Goal: Task Accomplishment & Management: Use online tool/utility

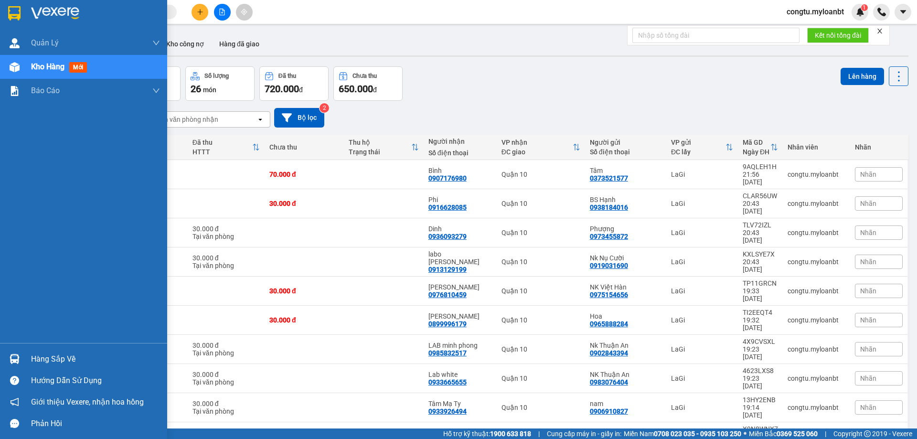
drag, startPoint x: 0, startPoint y: 331, endPoint x: 74, endPoint y: 368, distance: 82.3
click at [12, 344] on div "Quản [PERSON_NAME] lý giao nhận mới Kho hàng mới Báo cáo Mẫu 1: Báo cáo dòng ti…" at bounding box center [83, 219] width 167 height 439
drag, startPoint x: 73, startPoint y: 354, endPoint x: 81, endPoint y: 367, distance: 15.9
click at [73, 355] on div "Hàng sắp về" at bounding box center [95, 359] width 129 height 14
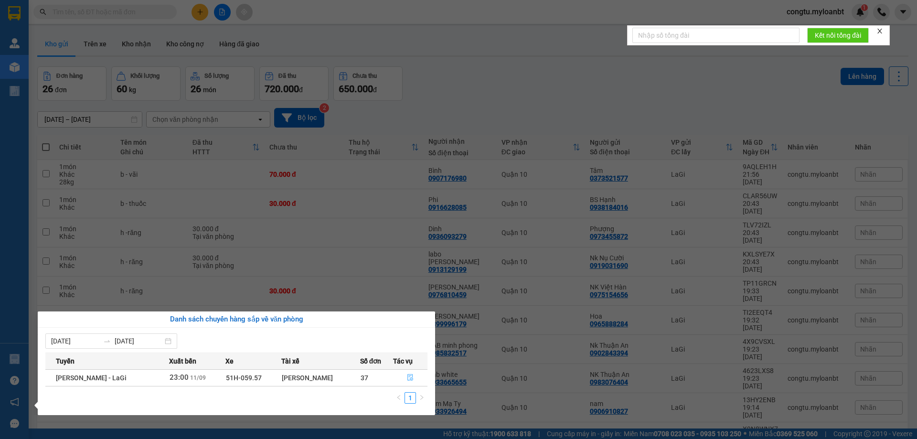
drag, startPoint x: 408, startPoint y: 382, endPoint x: 411, endPoint y: 377, distance: 5.8
click at [409, 381] on button "button" at bounding box center [411, 377] width 34 height 15
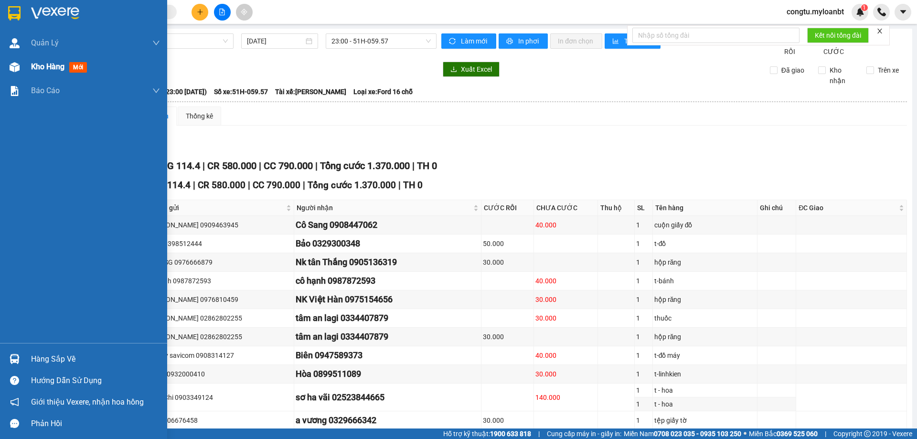
click at [16, 71] on img at bounding box center [15, 67] width 10 height 10
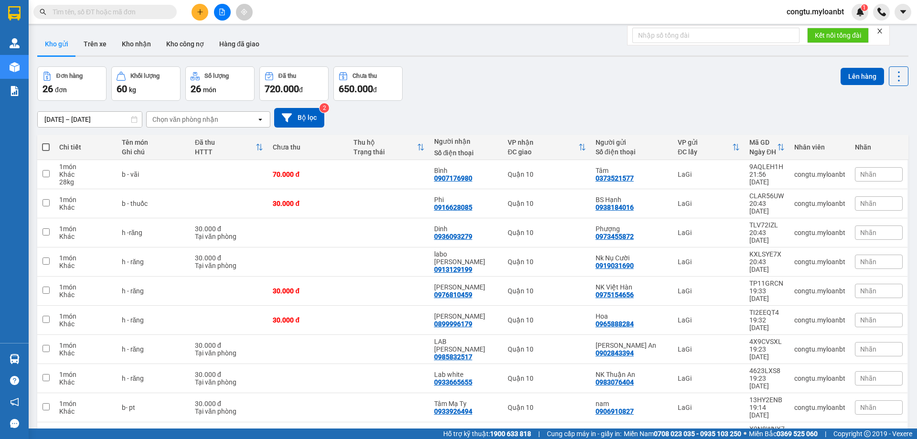
click at [865, 372] on span "100 / trang" at bounding box center [865, 377] width 34 height 10
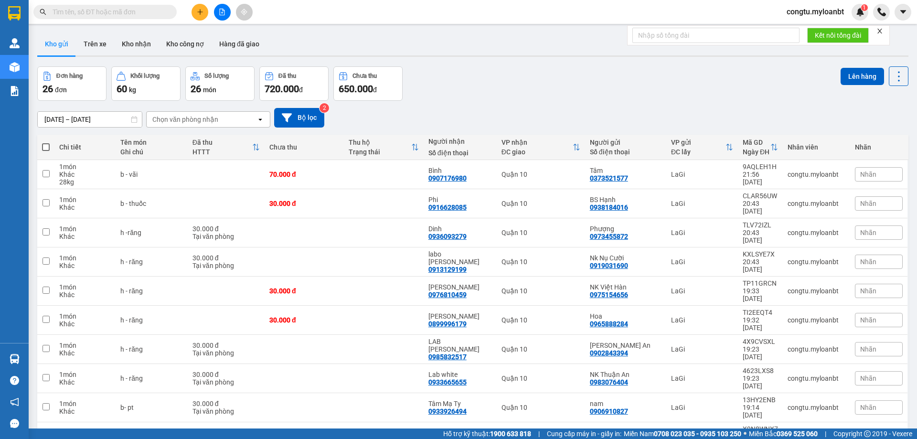
click at [177, 110] on div "[DATE] – [DATE] Press the down arrow key to interact with the calendar and sele…" at bounding box center [473, 118] width 872 height 20
click at [183, 116] on div "Chọn văn phòng nhận" at bounding box center [185, 120] width 66 height 10
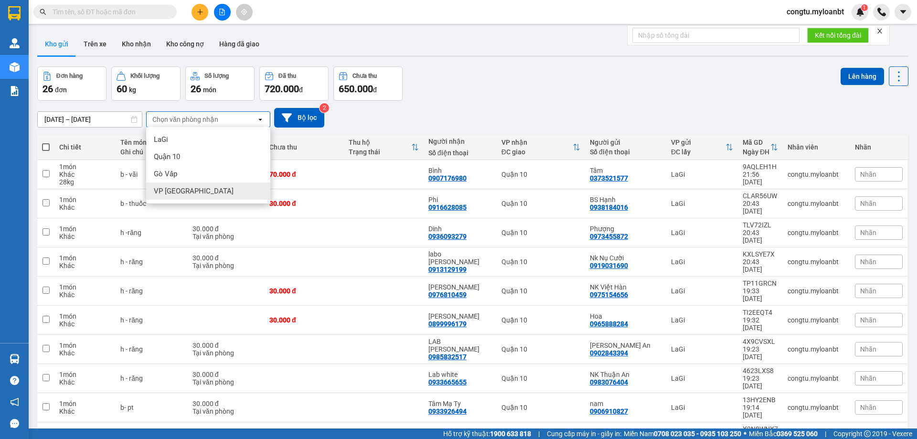
click at [189, 189] on span "VP [GEOGRAPHIC_DATA]" at bounding box center [194, 191] width 80 height 10
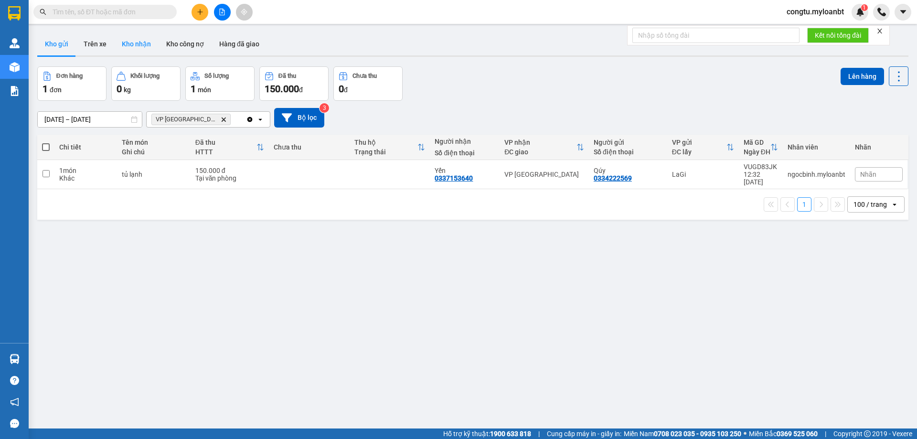
click at [154, 42] on button "Kho nhận" at bounding box center [136, 43] width 44 height 23
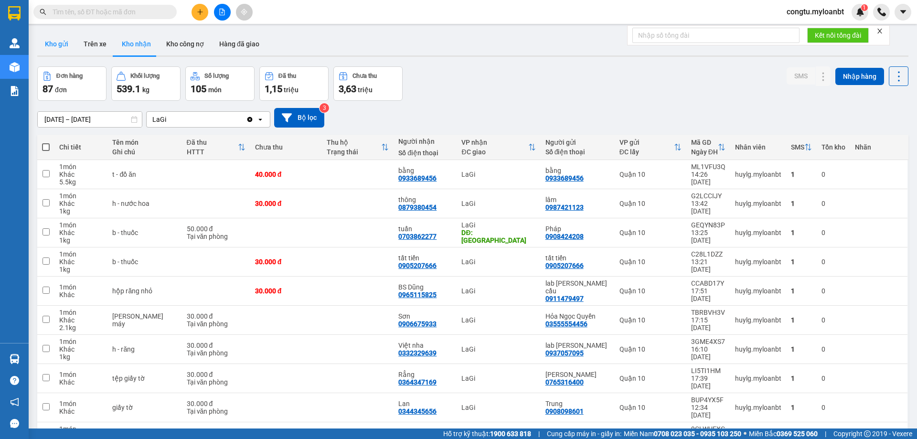
click at [47, 41] on button "Kho gửi" at bounding box center [56, 43] width 39 height 23
click at [47, 40] on button "Kho gửi" at bounding box center [56, 43] width 39 height 23
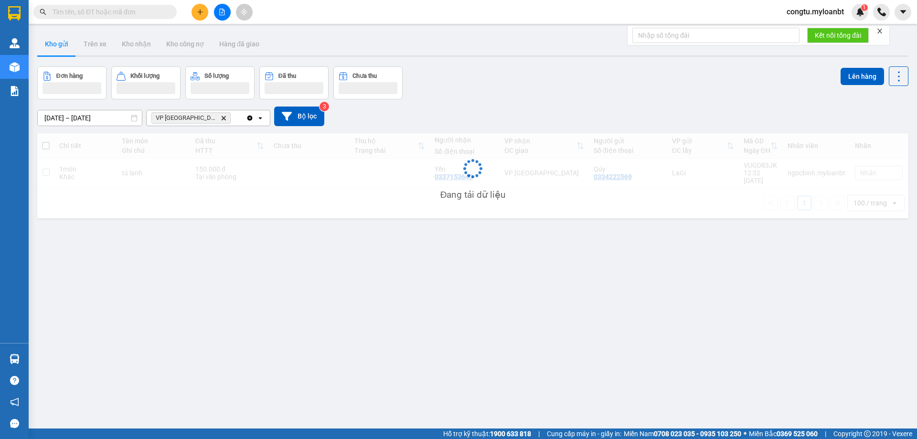
click at [49, 39] on button "Kho gửi" at bounding box center [56, 43] width 39 height 23
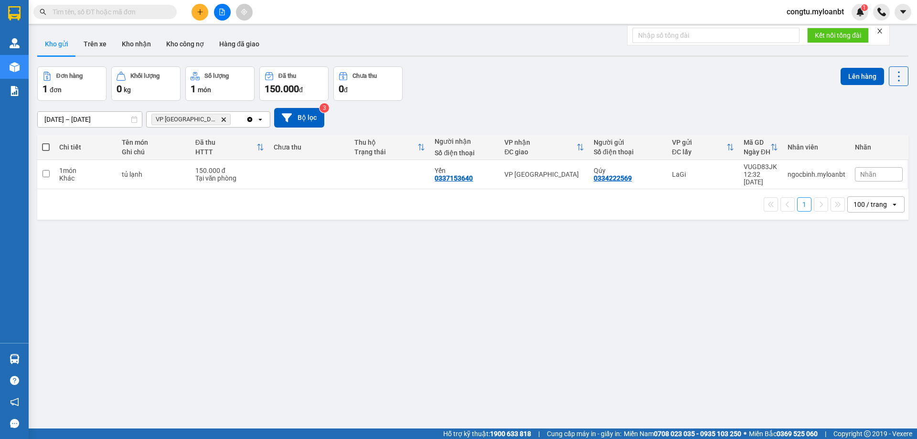
click at [222, 119] on icon "VP Thủ Đức, close by backspace" at bounding box center [224, 119] width 4 height 4
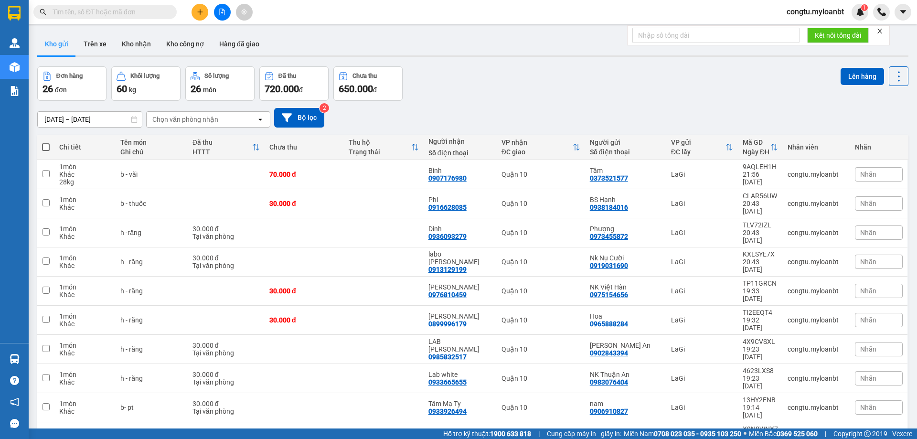
click at [45, 147] on span at bounding box center [46, 147] width 8 height 8
click at [46, 142] on input "checkbox" at bounding box center [46, 142] width 0 height 0
checkbox input "true"
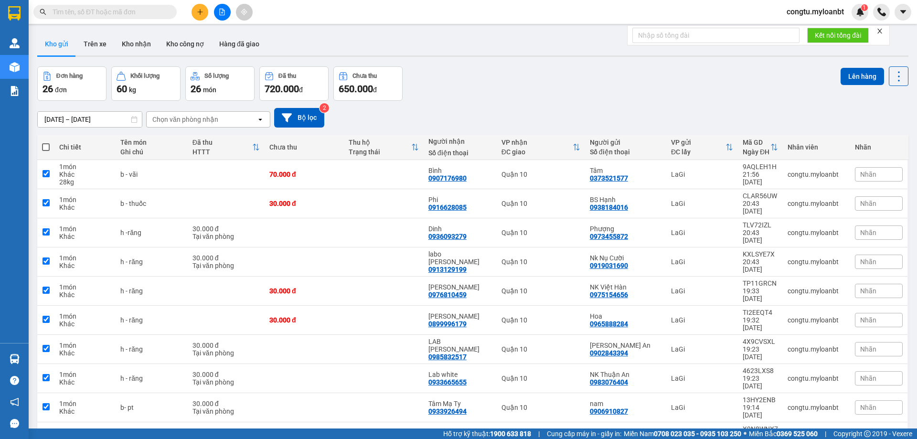
checkbox input "true"
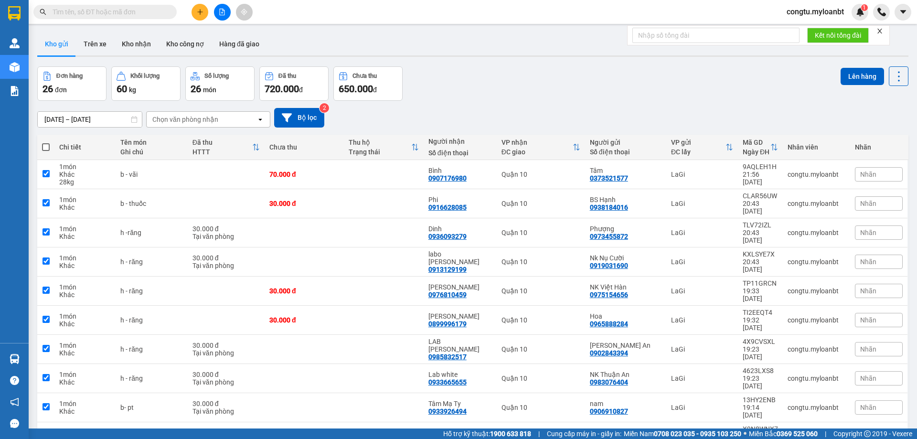
checkbox input "true"
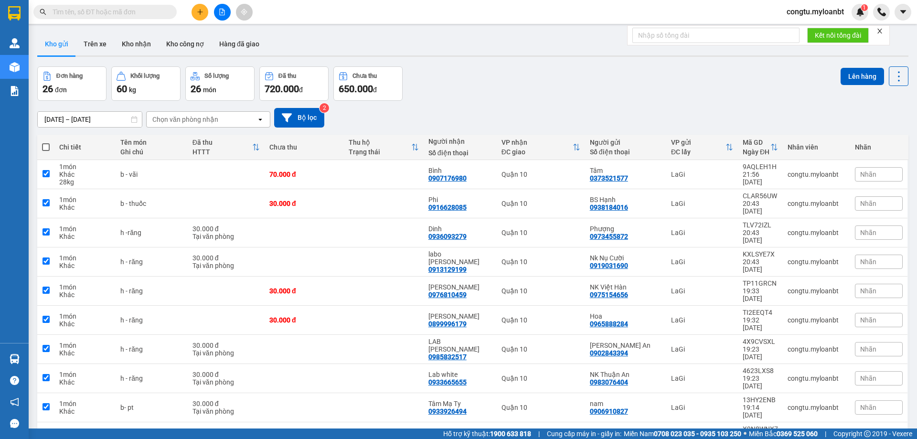
checkbox input "true"
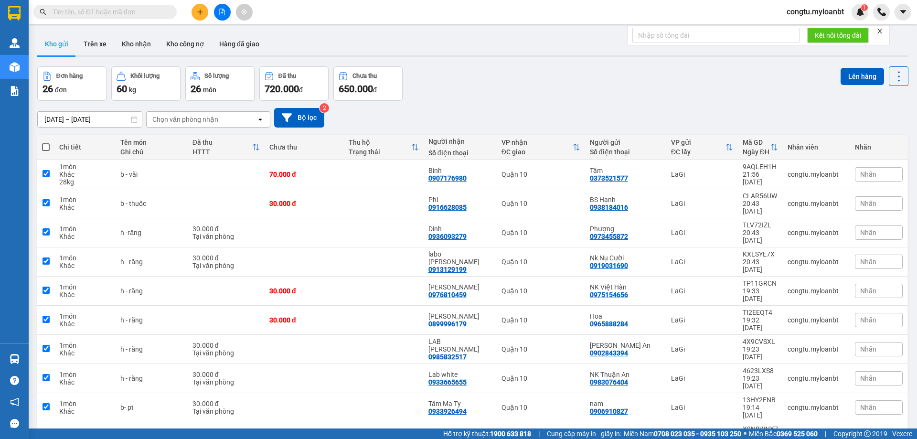
checkbox input "true"
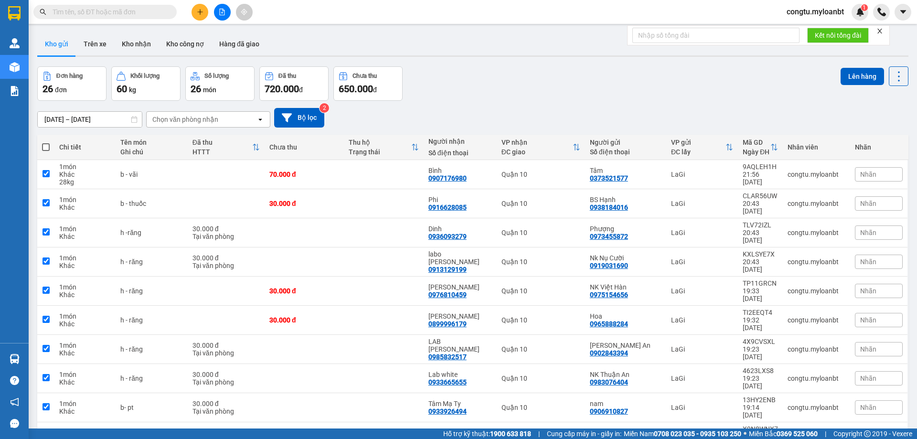
checkbox input "true"
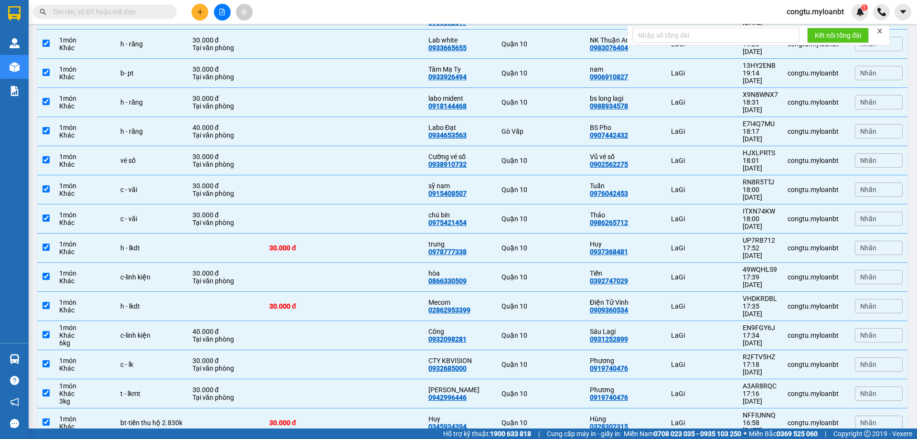
scroll to position [368, 0]
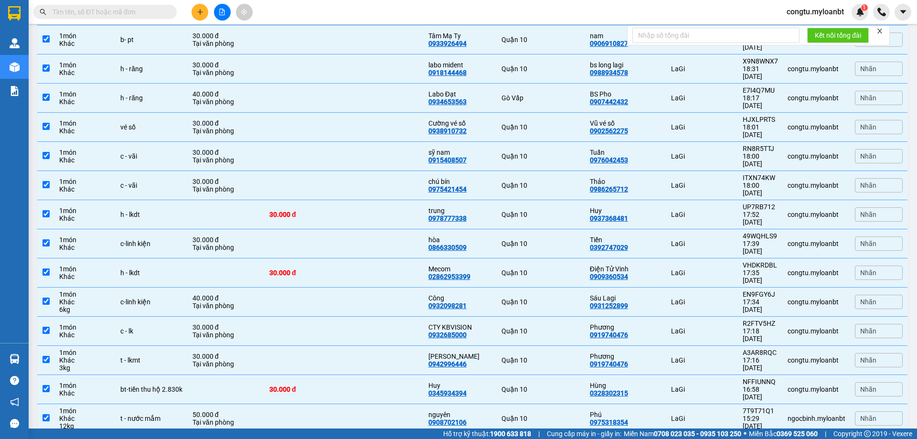
checkbox input "false"
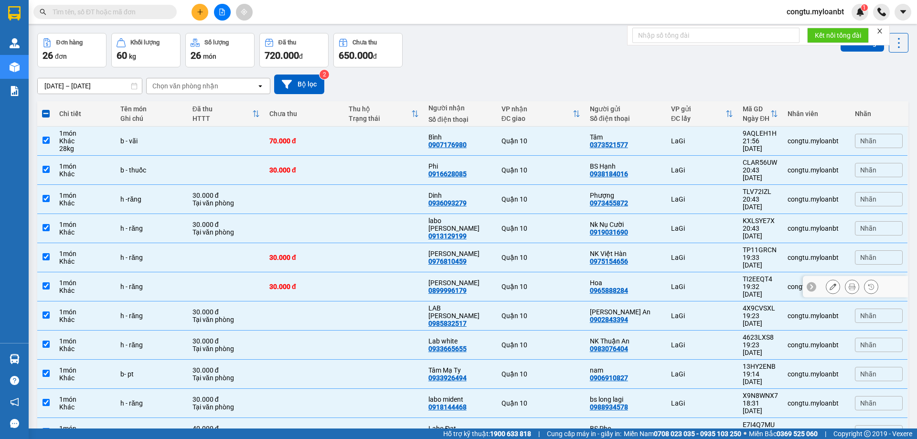
scroll to position [0, 0]
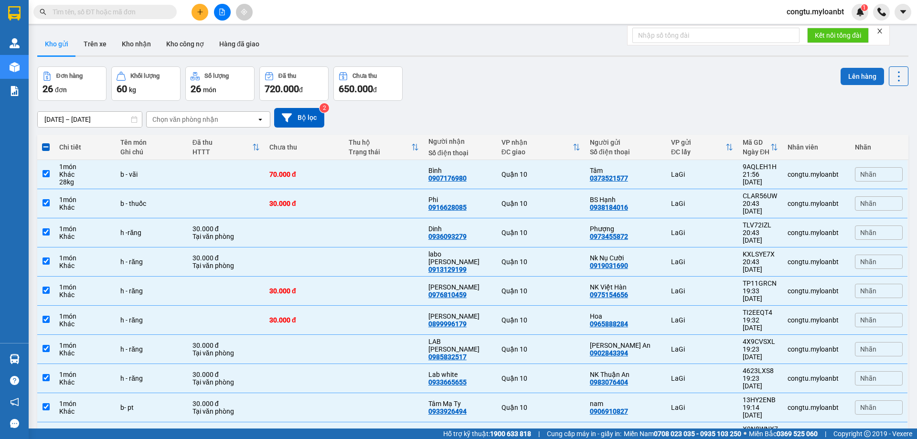
click at [857, 77] on button "Lên hàng" at bounding box center [862, 76] width 43 height 17
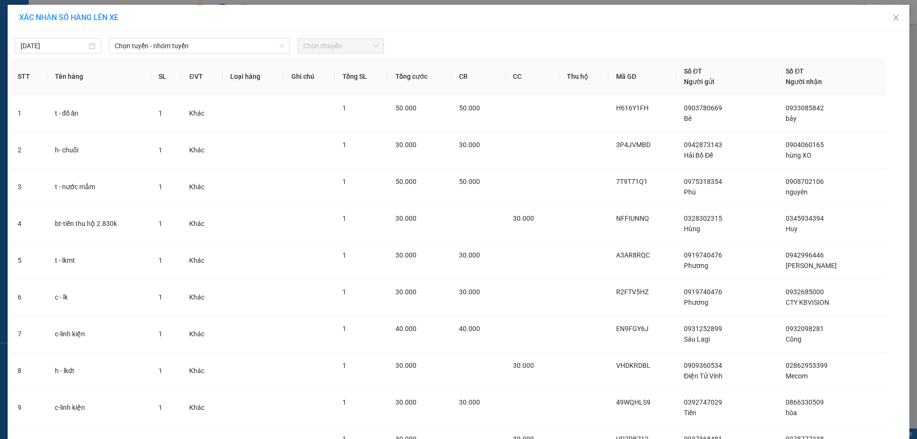
click at [156, 35] on div "12/09/2025 Chọn tuyến - nhóm tuyến Chọn chuyến" at bounding box center [458, 43] width 897 height 20
click at [156, 43] on span "Chọn tuyến - nhóm tuyến" at bounding box center [200, 46] width 170 height 14
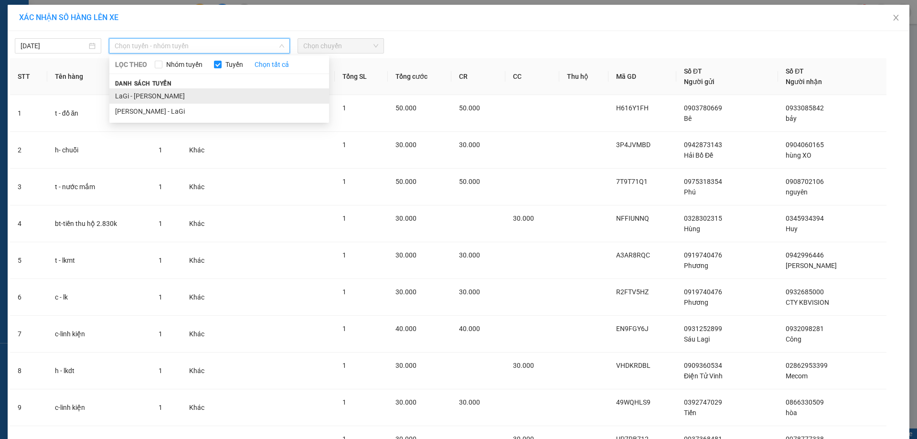
click at [197, 102] on li "LaGi - Hồ Chí Minh" at bounding box center [219, 95] width 220 height 15
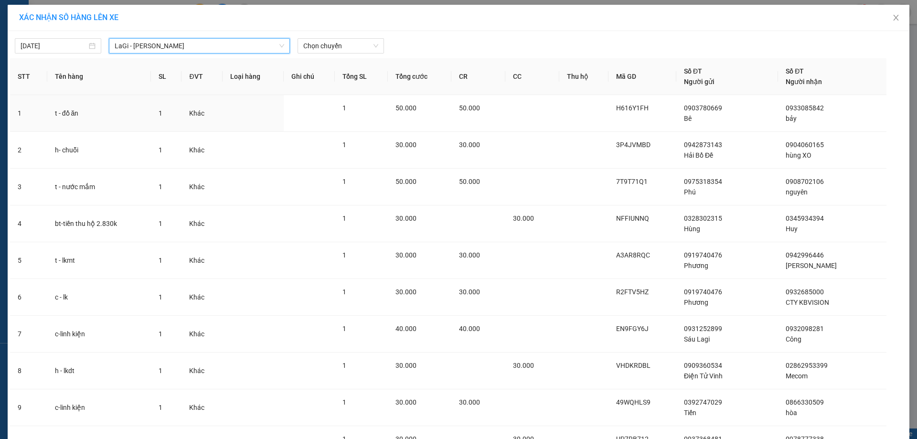
click at [70, 50] on body "Kết quả tìm kiếm ( 0 ) Bộ lọc No Data congtu.myloanbt 1 Quản Lý Quản lý giao nh…" at bounding box center [458, 219] width 917 height 439
type input "12/09/2025"
click at [328, 42] on span "Chọn chuyến" at bounding box center [340, 46] width 75 height 14
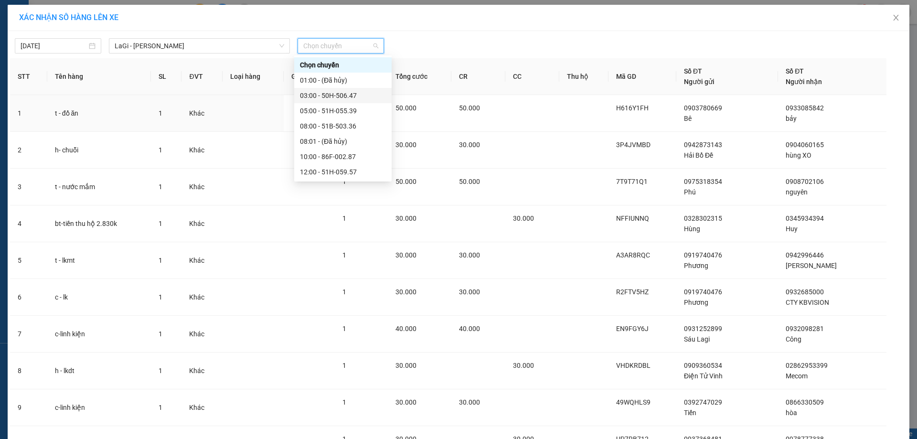
click at [331, 94] on div "03:00 - 50H-506.47" at bounding box center [343, 95] width 86 height 11
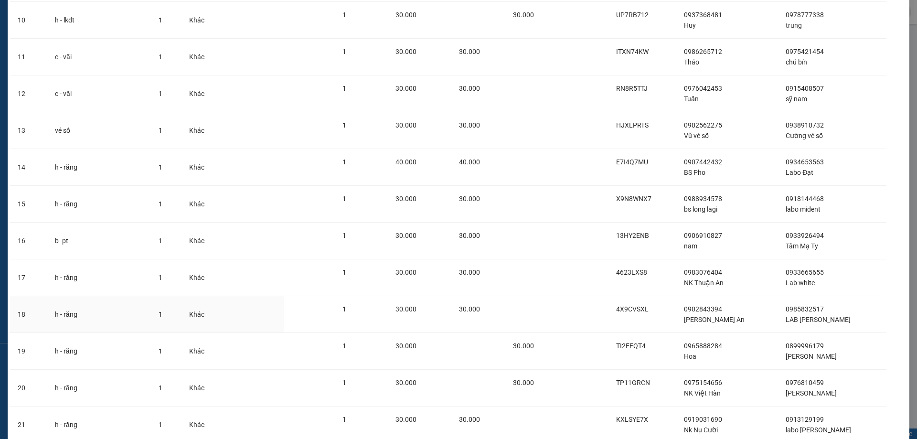
scroll to position [614, 0]
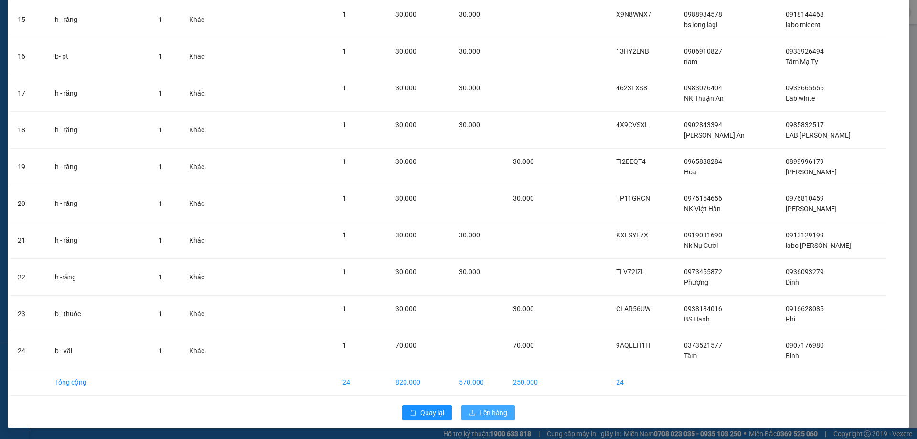
click at [474, 409] on button "Lên hàng" at bounding box center [489, 412] width 54 height 15
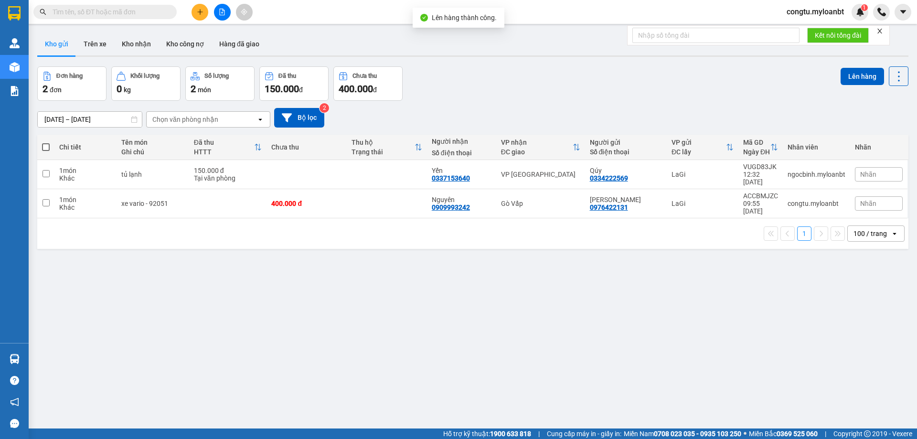
click at [557, 105] on div "10/09/2025 – 12/09/2025 Press the down arrow key to interact with the calendar …" at bounding box center [473, 118] width 872 height 34
click at [132, 45] on button "Kho nhận" at bounding box center [136, 43] width 44 height 23
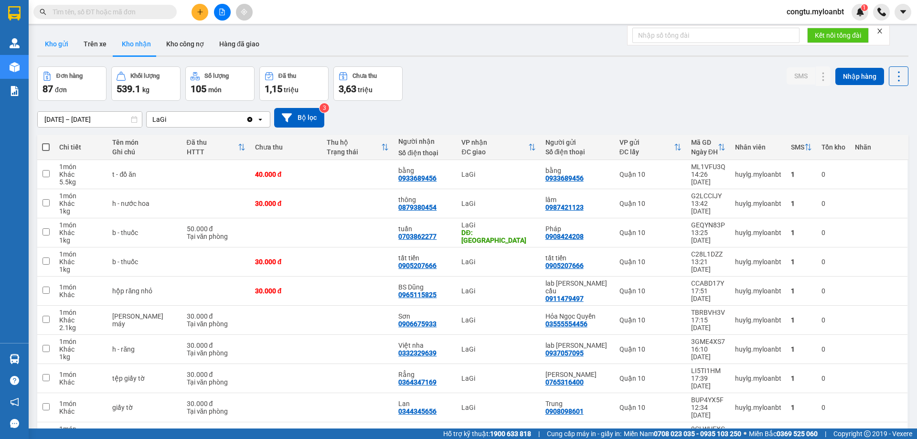
click at [53, 43] on button "Kho gửi" at bounding box center [56, 43] width 39 height 23
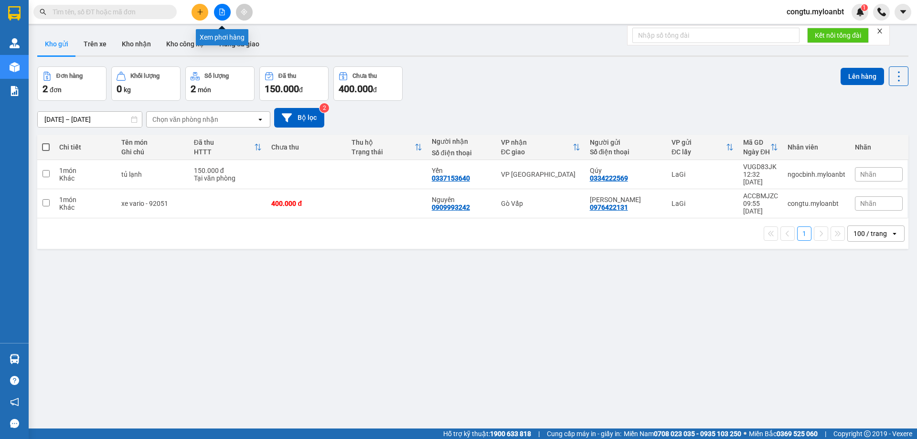
click at [223, 12] on icon "file-add" at bounding box center [222, 12] width 7 height 7
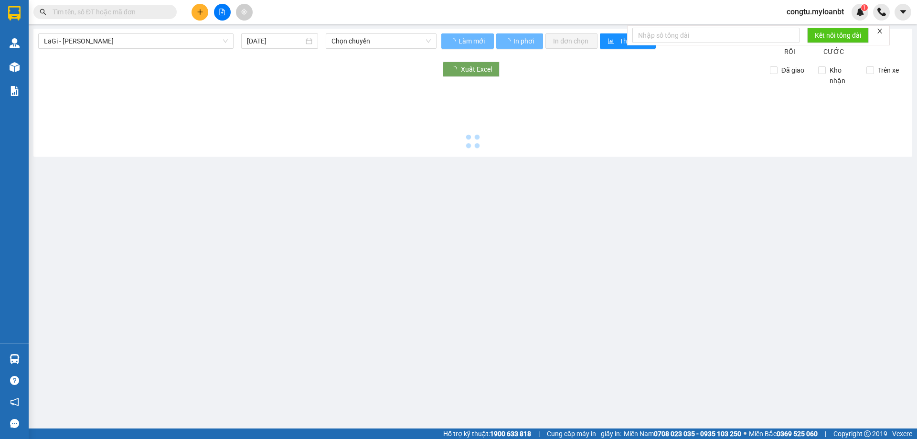
type input "12/09/2025"
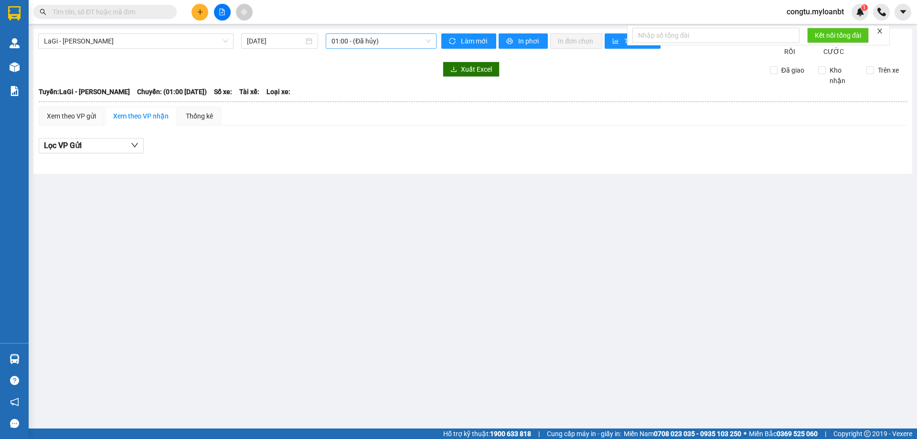
click at [348, 38] on span "01:00 - (Đã hủy)" at bounding box center [381, 41] width 99 height 14
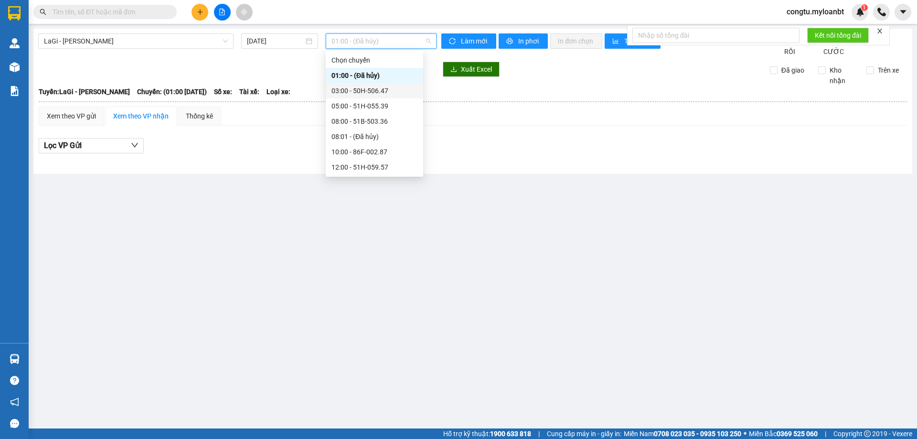
click at [369, 97] on div "03:00 - 50H-506.47" at bounding box center [374, 90] width 97 height 15
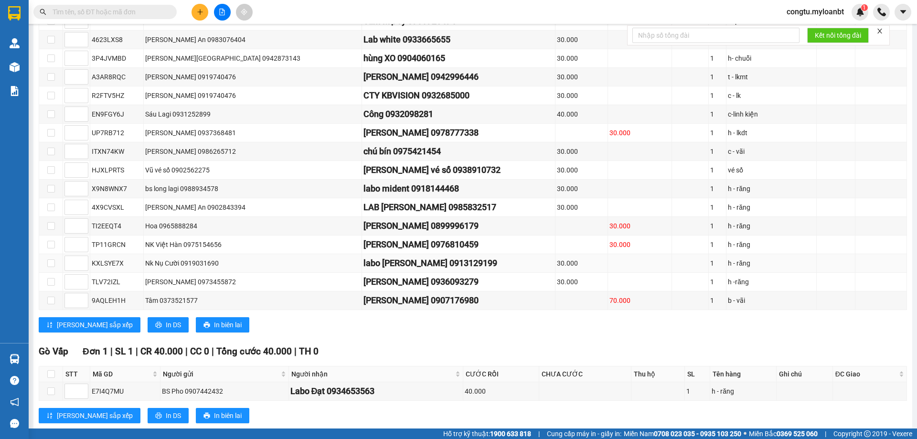
scroll to position [366, 0]
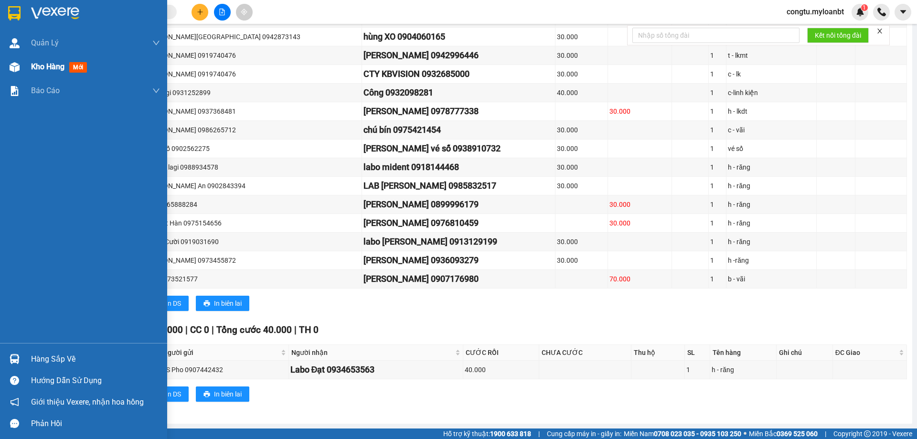
click at [24, 65] on div "Kho hàng mới" at bounding box center [83, 67] width 167 height 24
click at [24, 62] on div "Kho hàng mới" at bounding box center [83, 67] width 167 height 24
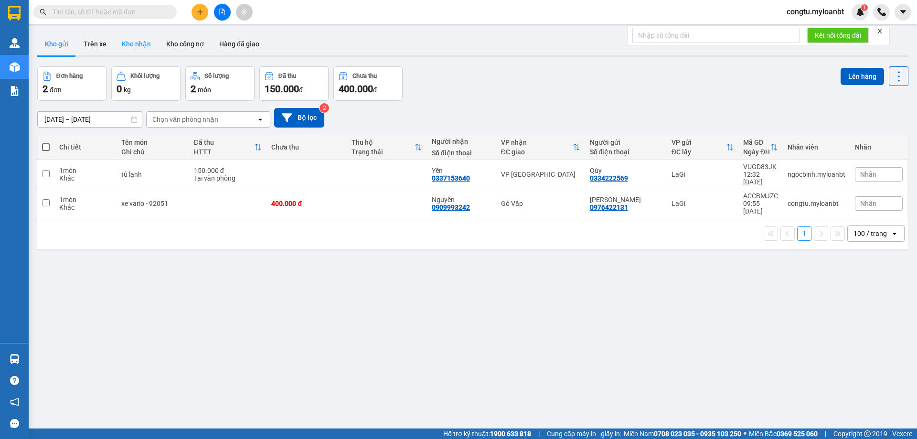
click at [140, 45] on button "Kho nhận" at bounding box center [136, 43] width 44 height 23
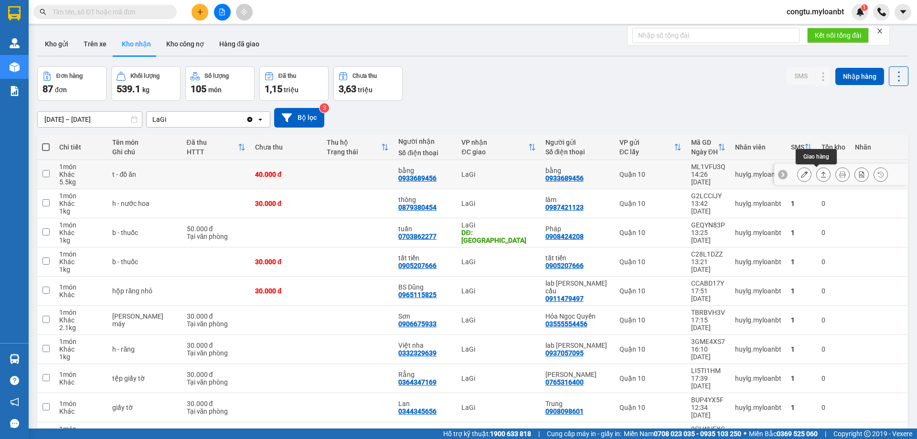
click at [820, 174] on icon at bounding box center [823, 174] width 7 height 7
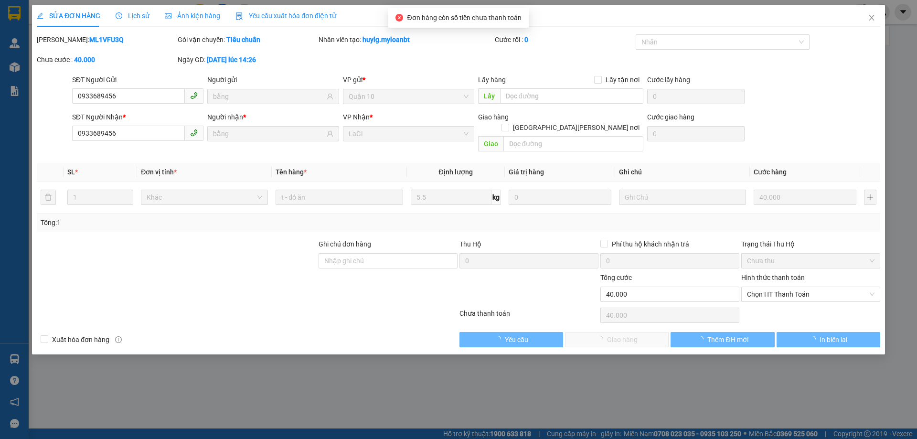
type input "0933689456"
type input "bằng"
type input "0933689456"
type input "bằng"
type input "40.000"
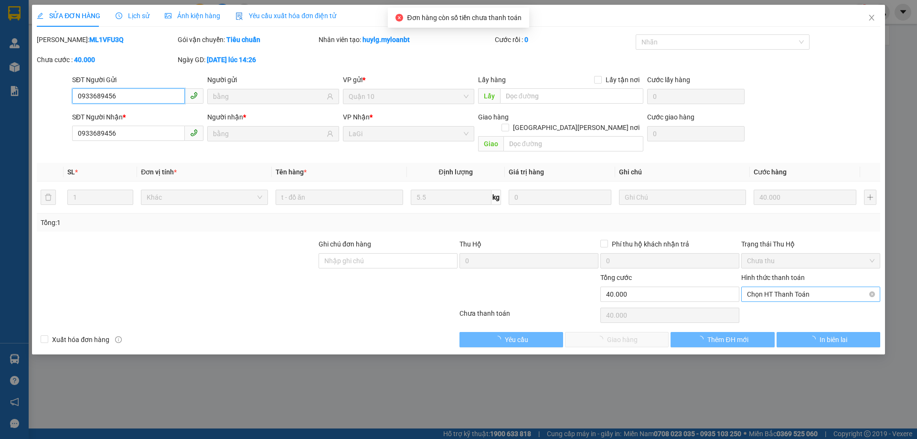
click at [768, 287] on span "Chọn HT Thanh Toán" at bounding box center [811, 294] width 128 height 14
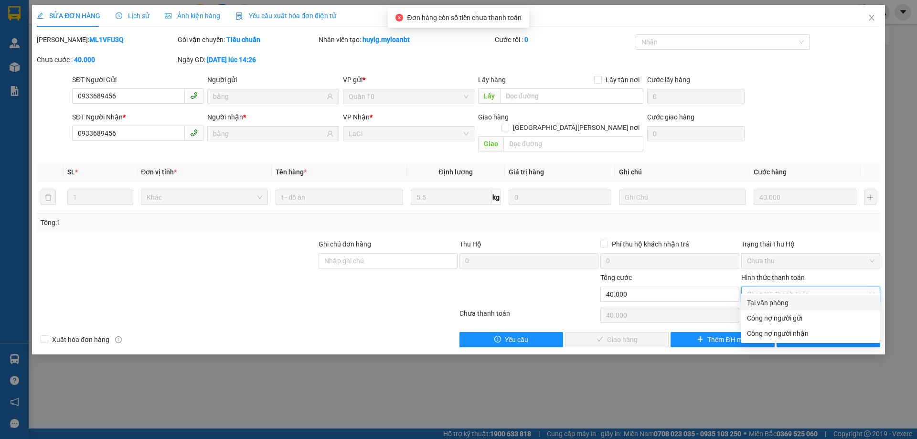
click at [778, 302] on div "Tại văn phòng" at bounding box center [811, 303] width 128 height 11
type input "0"
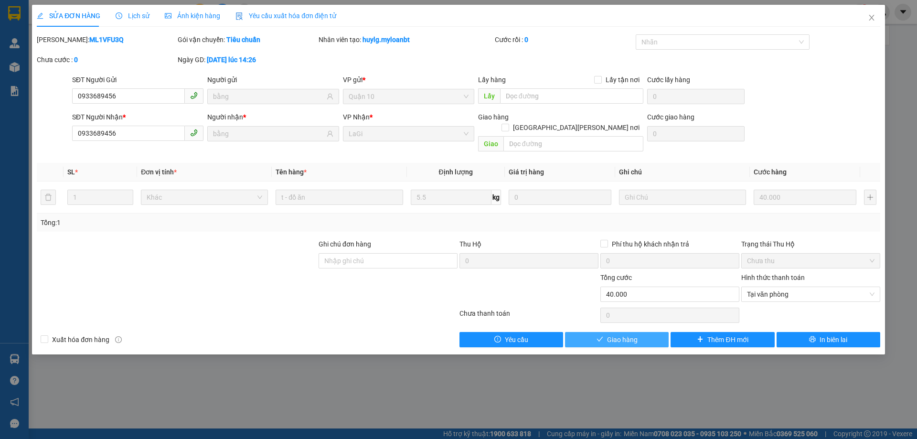
drag, startPoint x: 611, startPoint y: 330, endPoint x: 835, endPoint y: 196, distance: 261.2
click at [611, 334] on span "Giao hàng" at bounding box center [622, 339] width 31 height 11
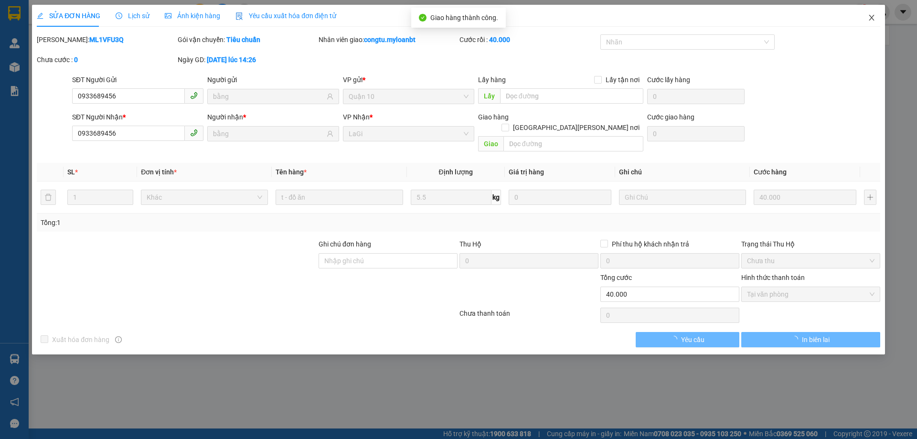
drag, startPoint x: 865, startPoint y: 22, endPoint x: 835, endPoint y: 34, distance: 32.1
click at [866, 21] on span "Close" at bounding box center [872, 18] width 27 height 27
click at [871, 18] on div "congtu.myloanbt 1" at bounding box center [848, 12] width 138 height 17
click at [873, 16] on div "congtu.myloanbt 1" at bounding box center [848, 12] width 138 height 17
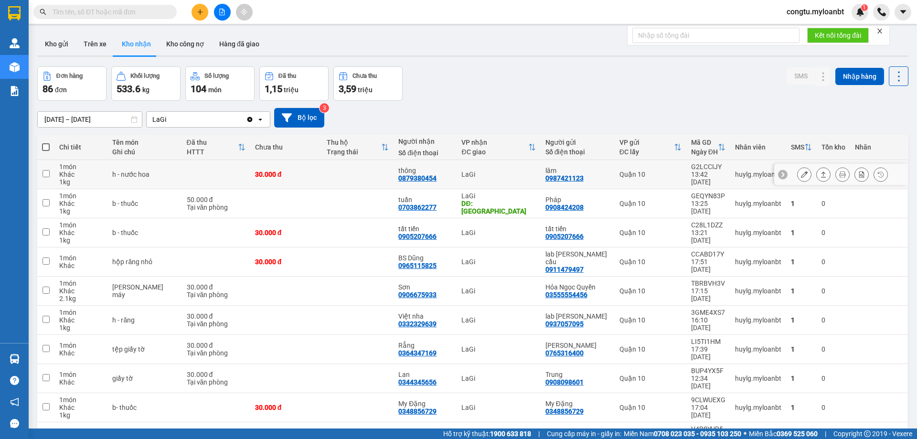
click at [821, 172] on div at bounding box center [842, 174] width 91 height 14
click at [820, 172] on icon at bounding box center [823, 174] width 7 height 7
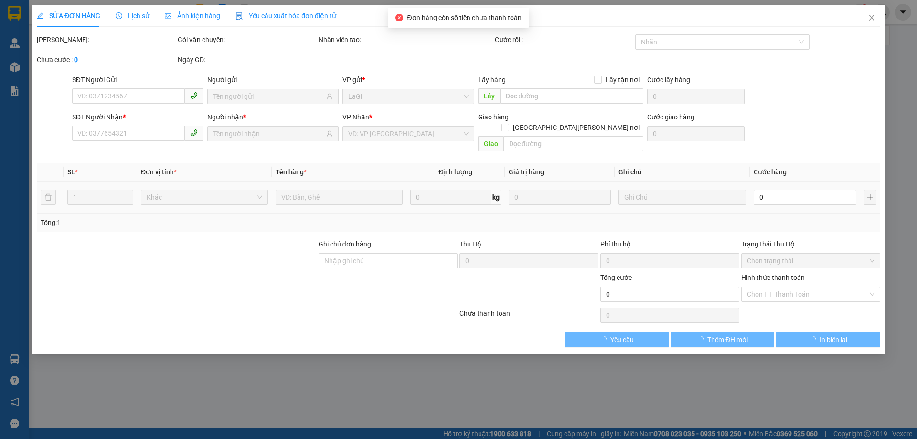
type input "0987421123"
type input "lâm"
type input "0879380454"
type input "thông"
type input "30.000"
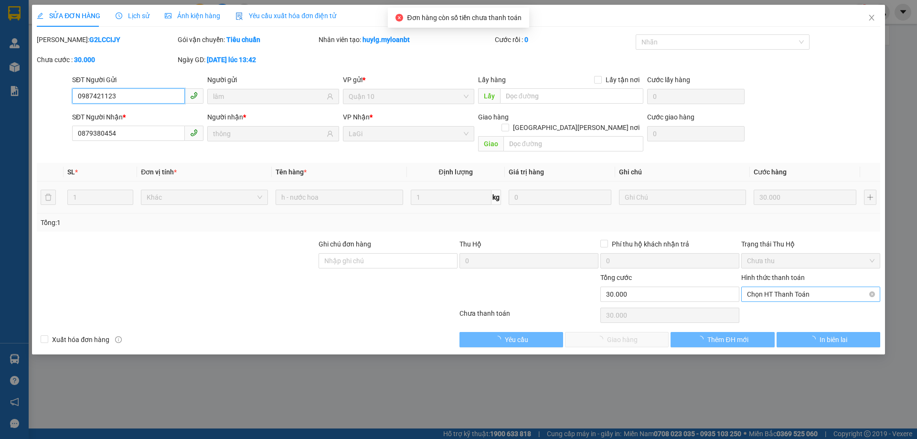
click at [805, 287] on span "Chọn HT Thanh Toán" at bounding box center [811, 294] width 128 height 14
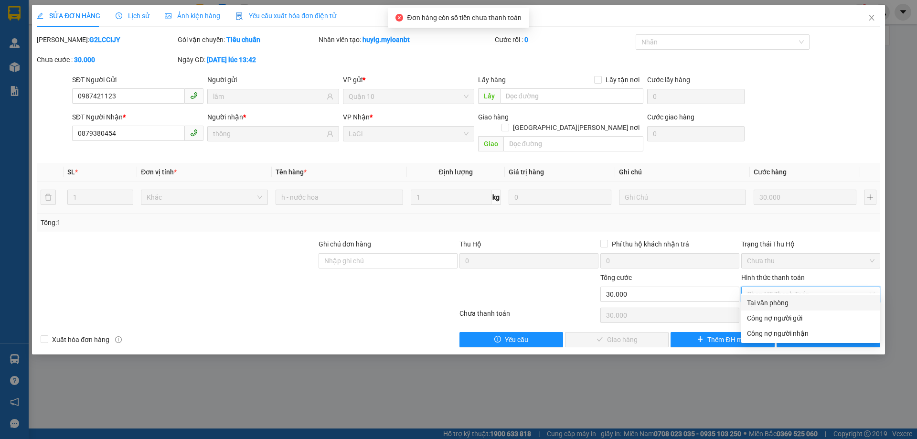
click at [801, 302] on div "Tại văn phòng" at bounding box center [811, 303] width 128 height 11
type input "0"
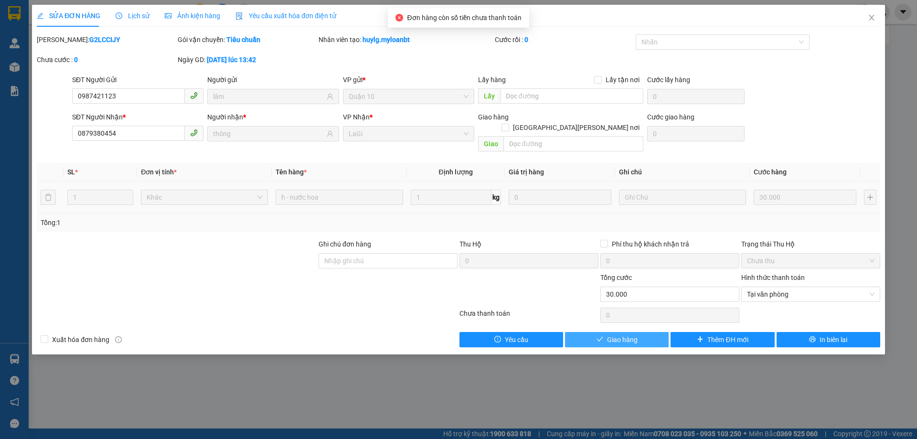
click at [648, 332] on button "Giao hàng" at bounding box center [617, 339] width 104 height 15
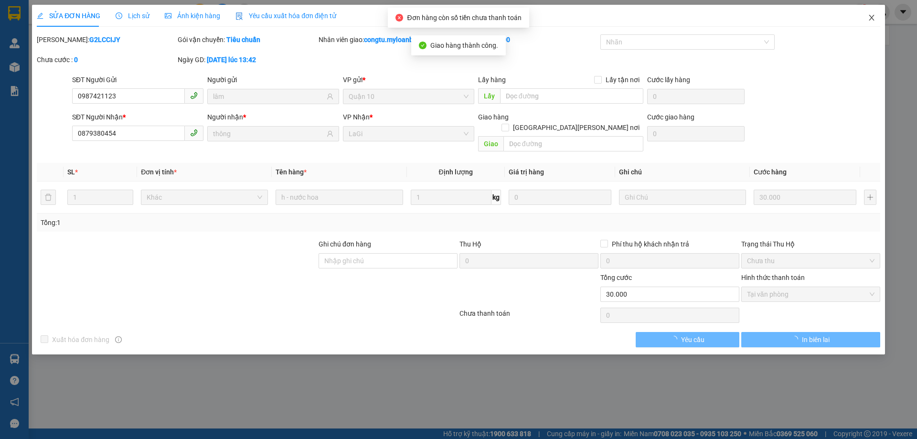
click at [875, 19] on icon "close" at bounding box center [872, 18] width 8 height 8
click at [875, 19] on div at bounding box center [881, 12] width 17 height 17
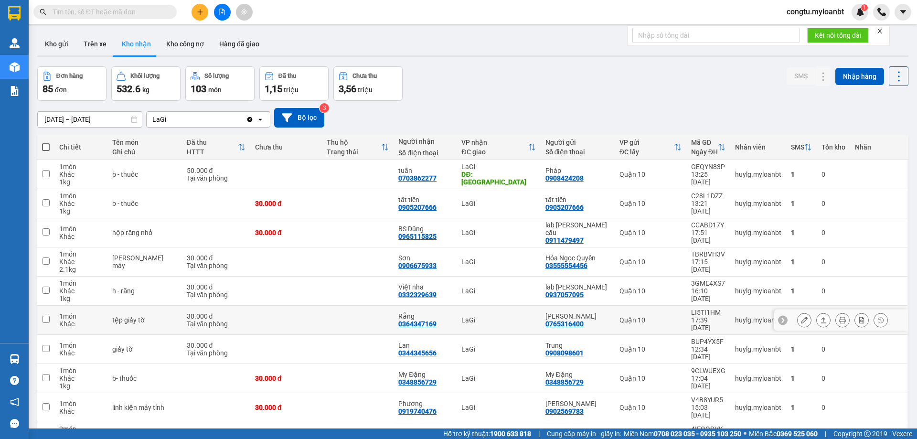
scroll to position [44, 0]
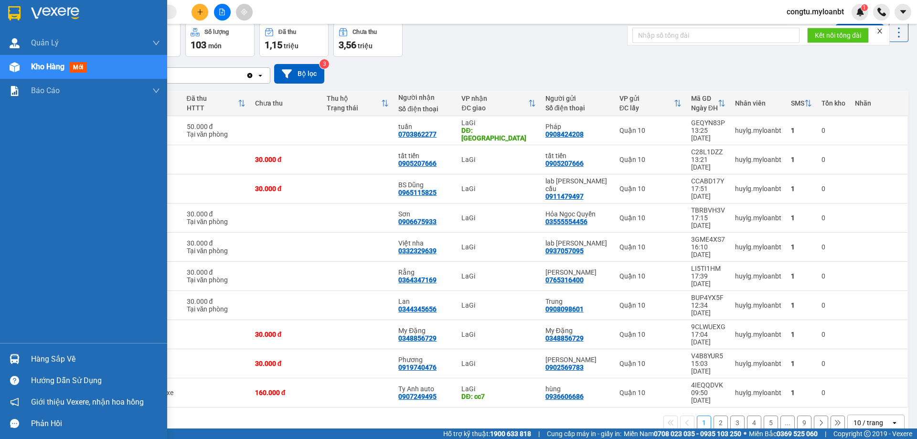
click at [59, 355] on div "Hàng sắp về" at bounding box center [95, 359] width 129 height 14
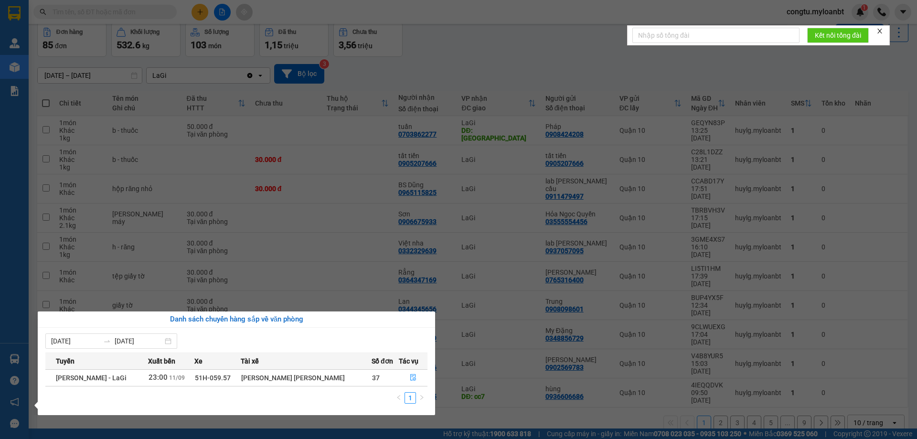
drag, startPoint x: 418, startPoint y: 324, endPoint x: 133, endPoint y: 199, distance: 311.7
click at [406, 315] on div "Danh sách chuyến hàng sắp về văn phòng" at bounding box center [236, 319] width 382 height 11
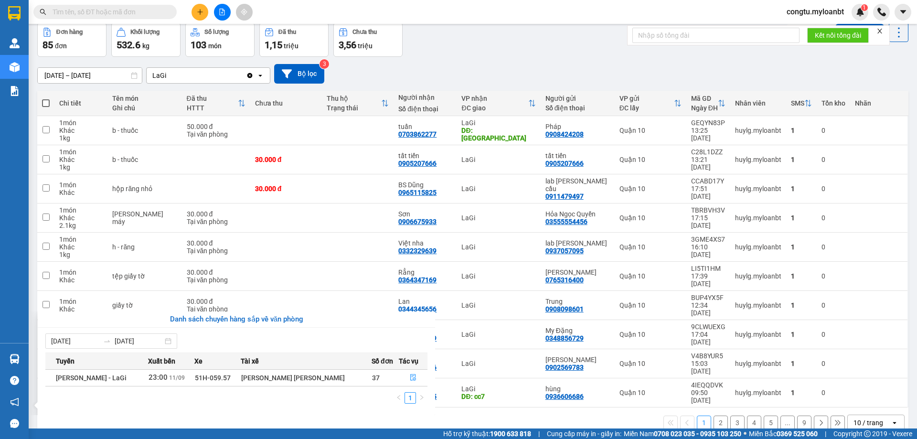
click at [32, 110] on section "Kết quả tìm kiếm ( 0 ) Bộ lọc No Data congtu.myloanbt 1 Quản Lý Quản lý giao nh…" at bounding box center [458, 219] width 917 height 439
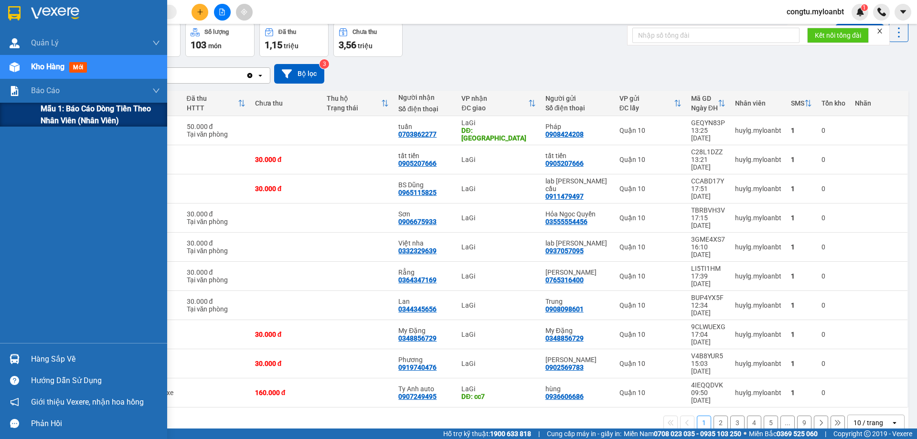
click at [53, 118] on span "Mẫu 1: Báo cáo dòng tiền theo nhân viên (Nhân viên)" at bounding box center [100, 115] width 119 height 24
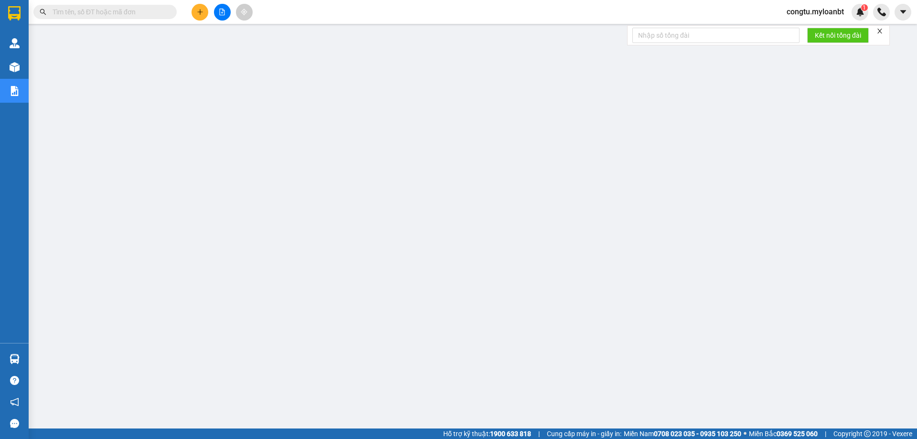
scroll to position [35, 0]
